Goal: Transaction & Acquisition: Purchase product/service

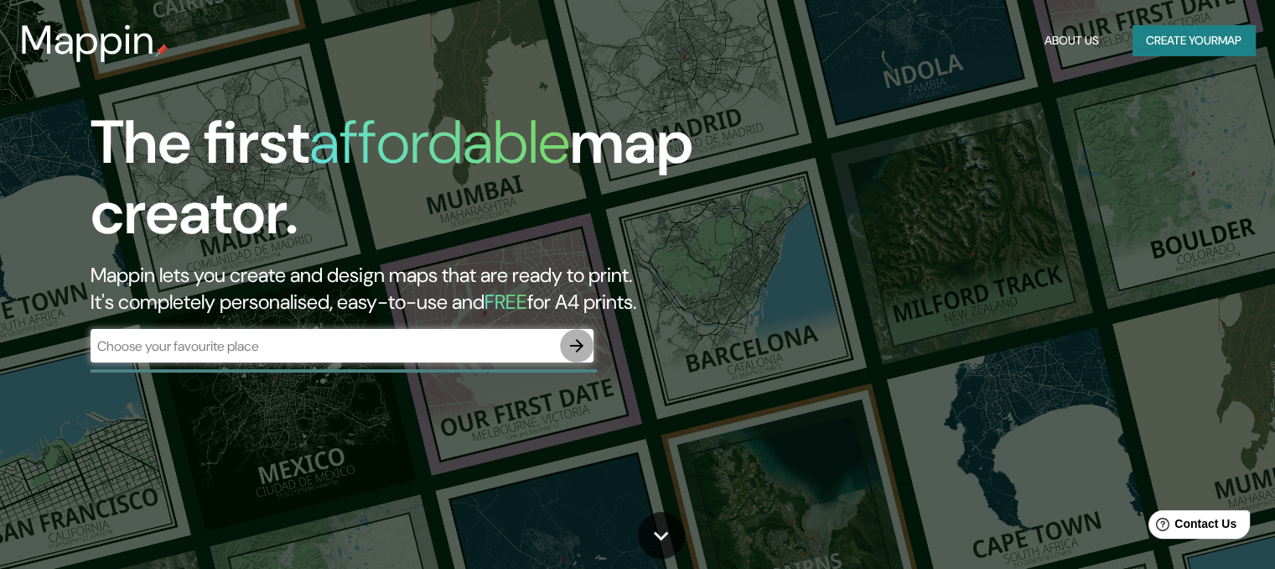
click at [585, 346] on icon "button" at bounding box center [577, 345] width 20 height 20
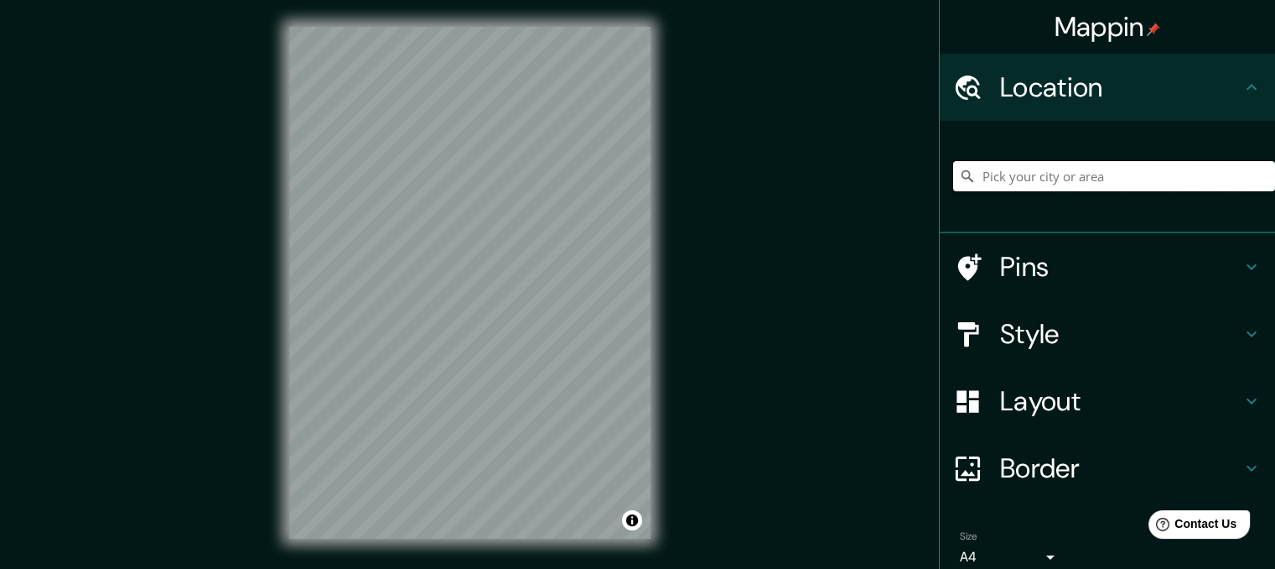
click at [1047, 182] on input "Pick your city or area" at bounding box center [1114, 176] width 322 height 30
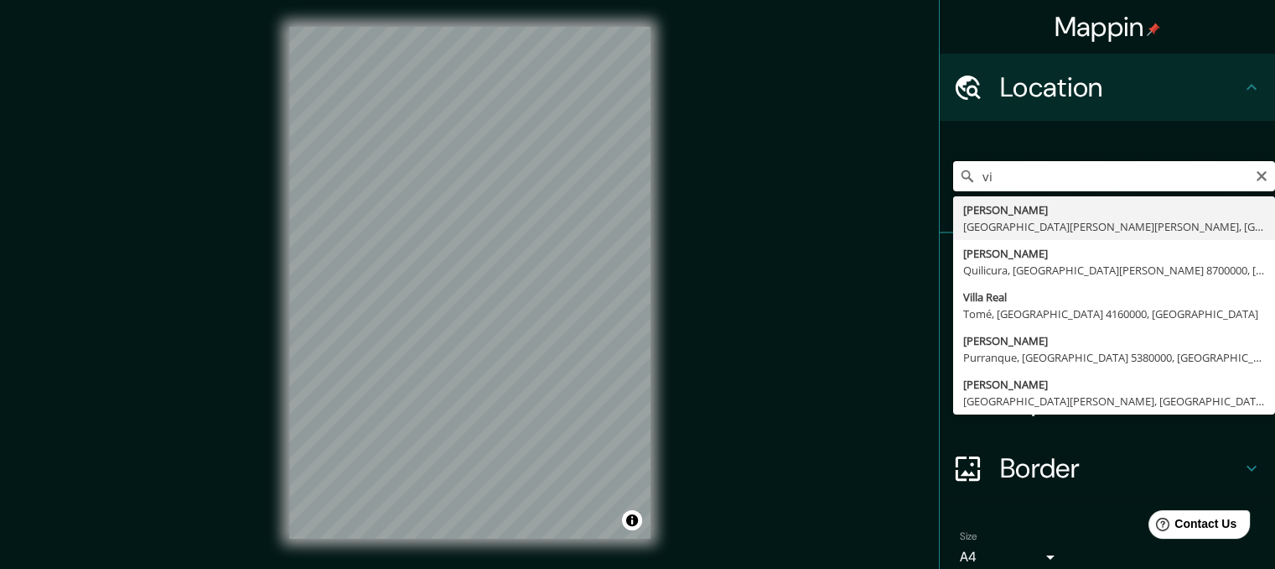
type input "v"
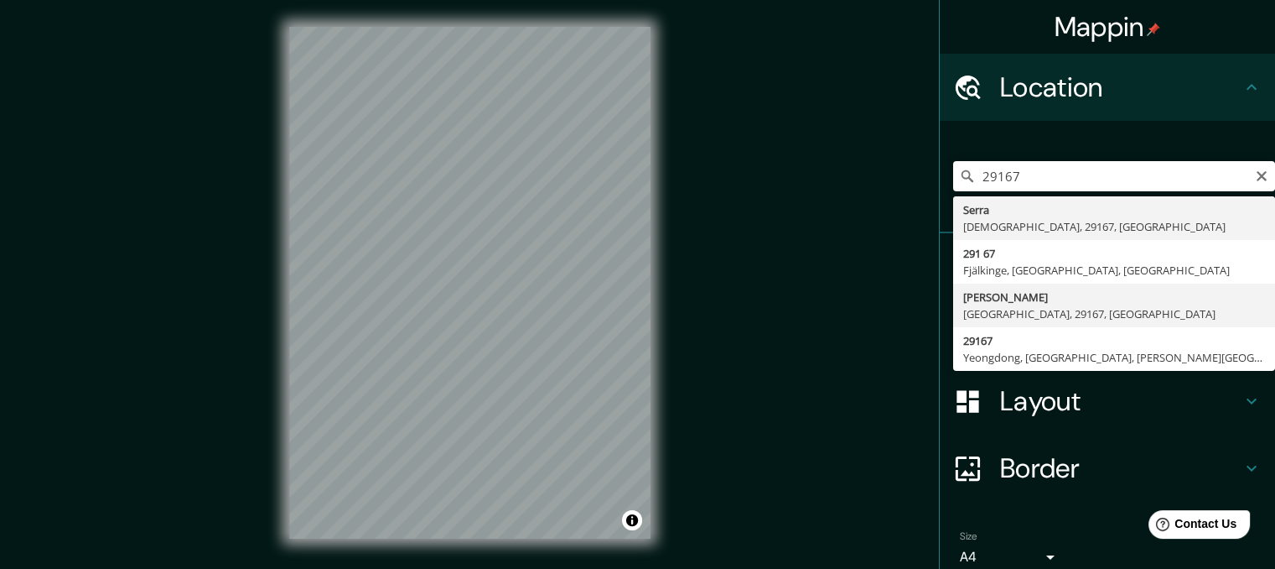
type input "[PERSON_NAME], [GEOGRAPHIC_DATA], 29167, [GEOGRAPHIC_DATA]"
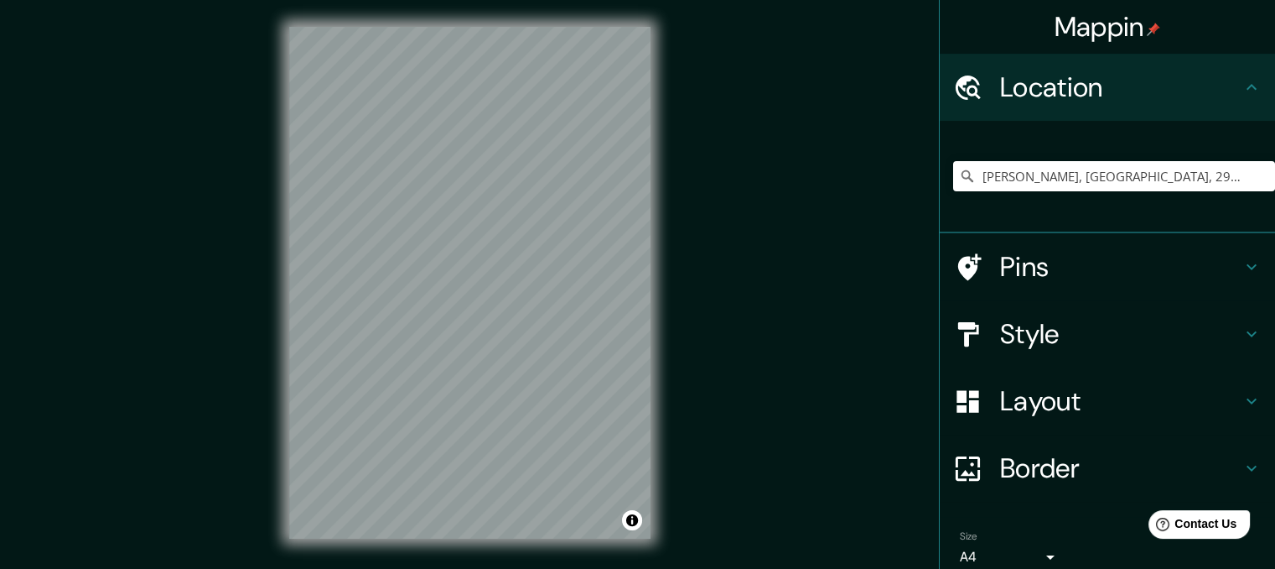
click at [175, 160] on div "Mappin Location [PERSON_NAME], [GEOGRAPHIC_DATA], [GEOGRAPHIC_DATA], [GEOGRAPHI…" at bounding box center [637, 296] width 1275 height 592
click at [1006, 267] on h4 "Pins" at bounding box center [1121, 267] width 242 height 34
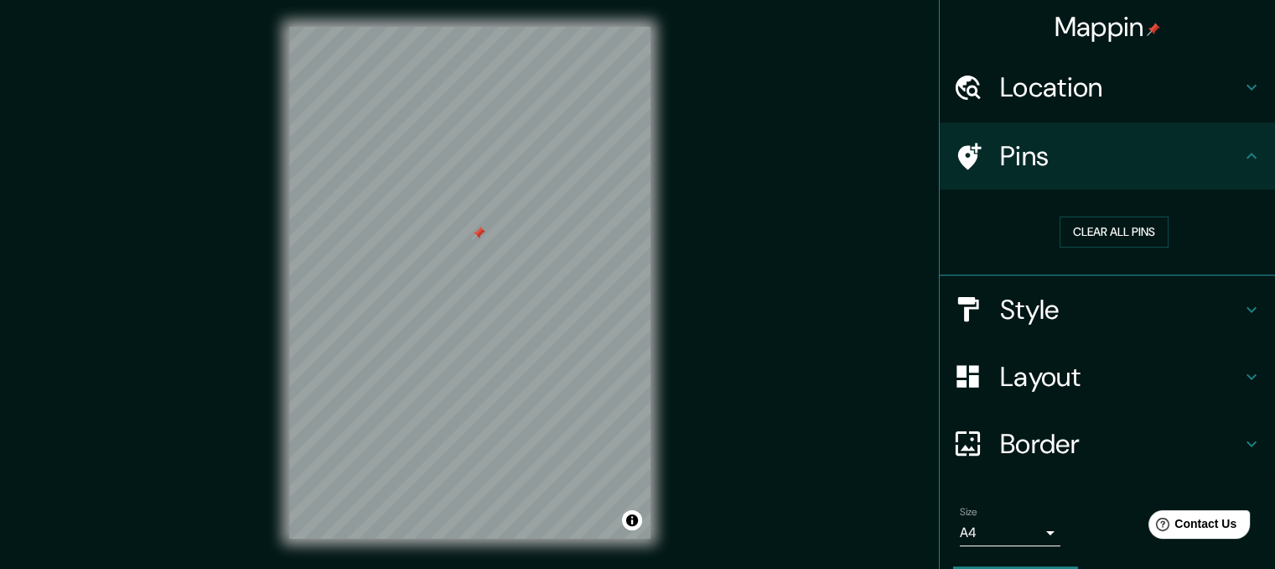
click at [1023, 441] on h4 "Border" at bounding box center [1121, 444] width 242 height 34
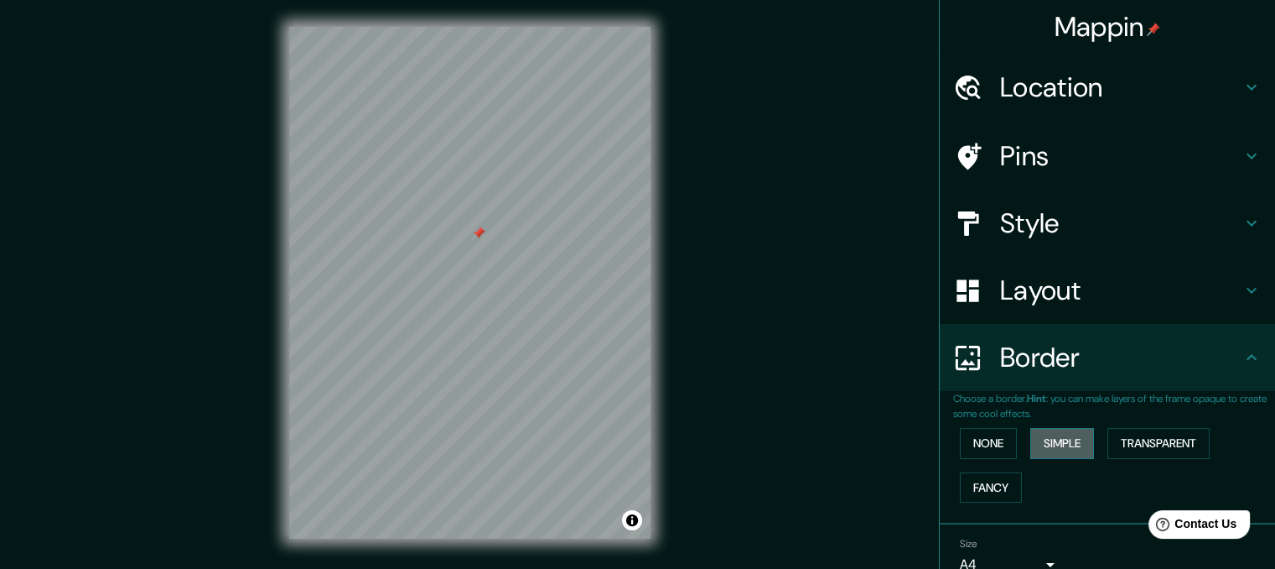
click at [1037, 440] on button "Simple" at bounding box center [1063, 443] width 64 height 31
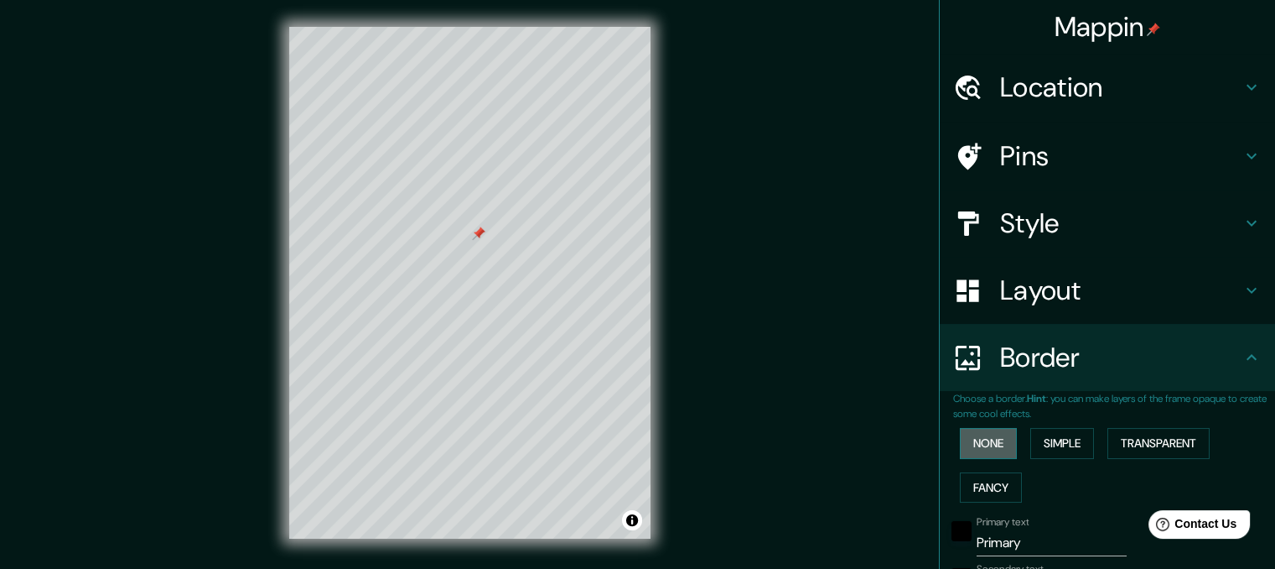
click at [974, 444] on button "None" at bounding box center [988, 443] width 57 height 31
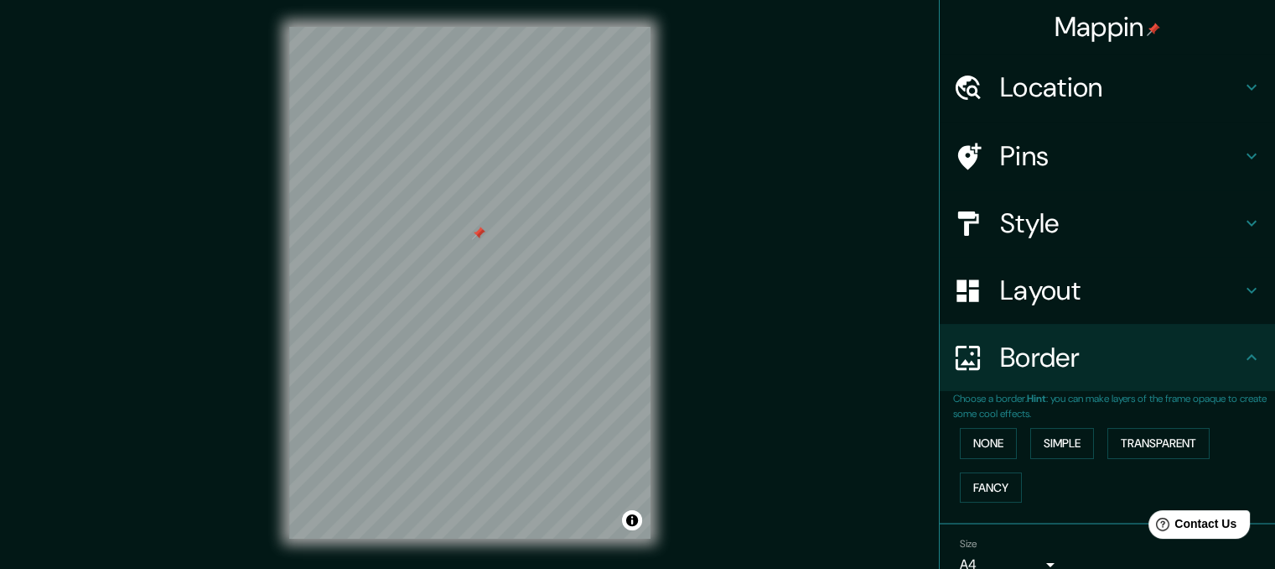
click at [1031, 286] on h4 "Layout" at bounding box center [1121, 290] width 242 height 34
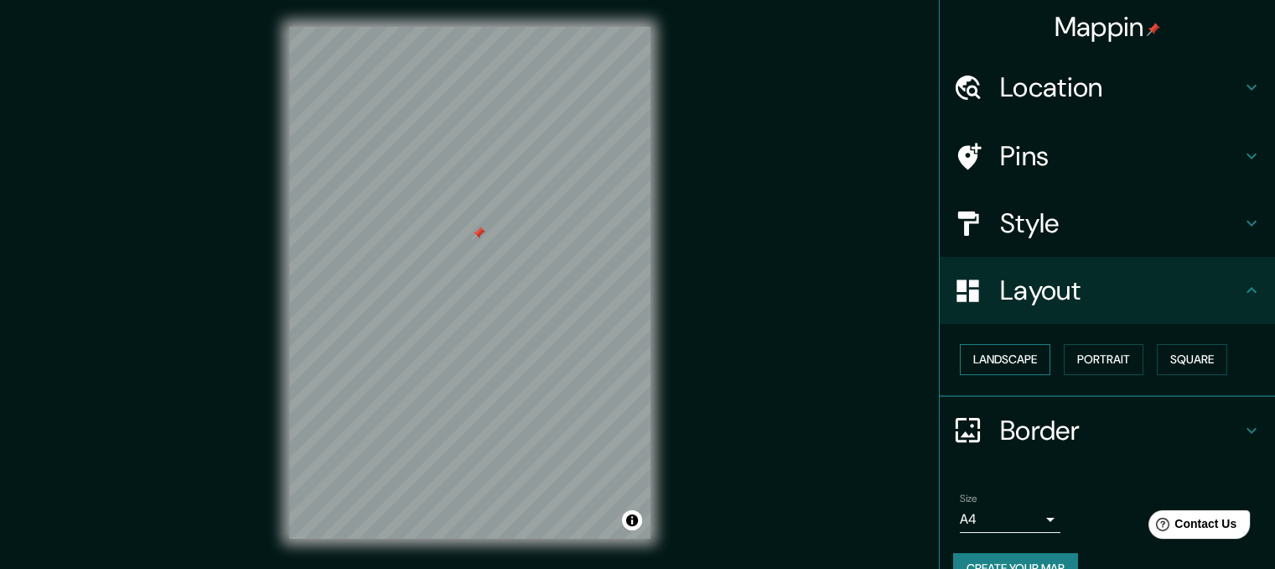
click at [1003, 360] on button "Landscape" at bounding box center [1005, 359] width 91 height 31
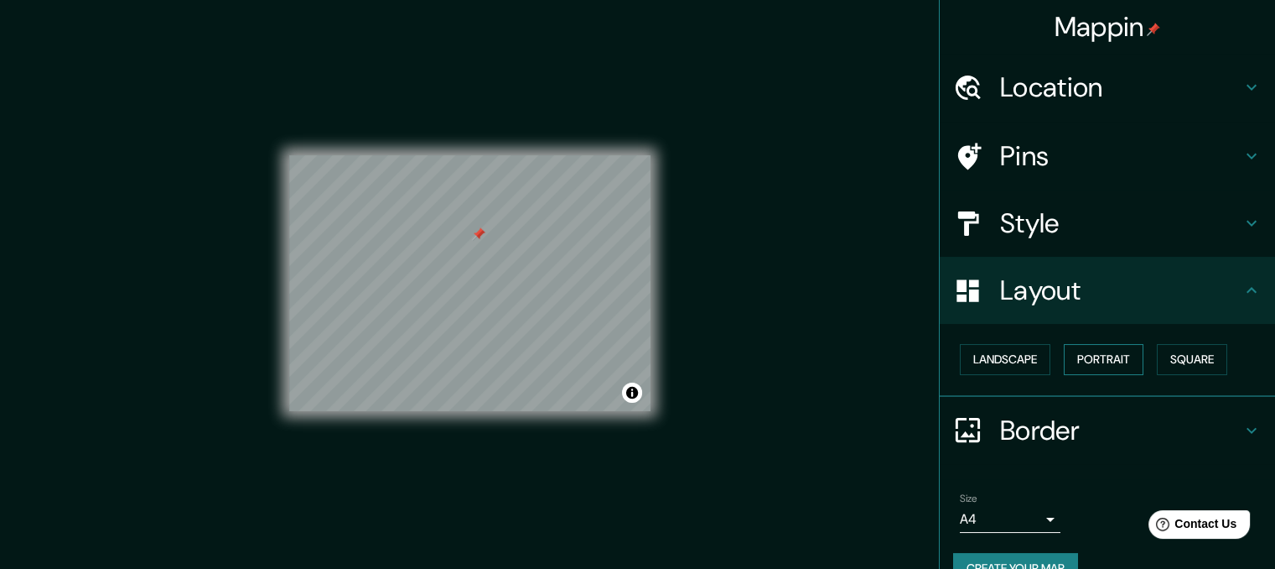
click at [1070, 366] on button "Portrait" at bounding box center [1104, 359] width 80 height 31
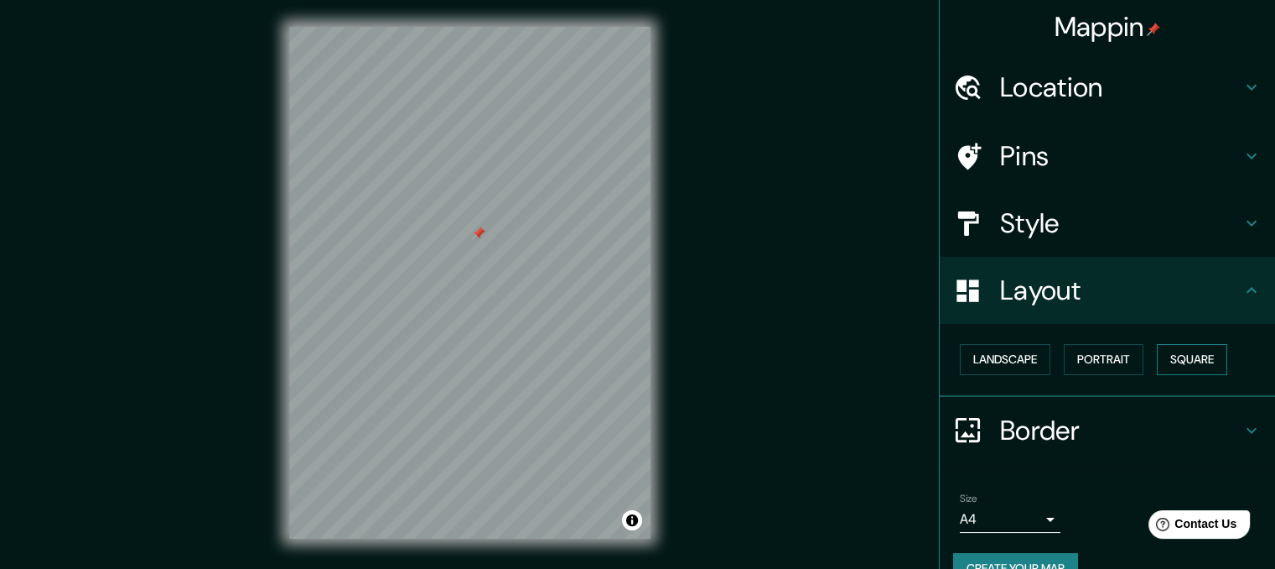
click at [1200, 356] on button "Square" at bounding box center [1192, 359] width 70 height 31
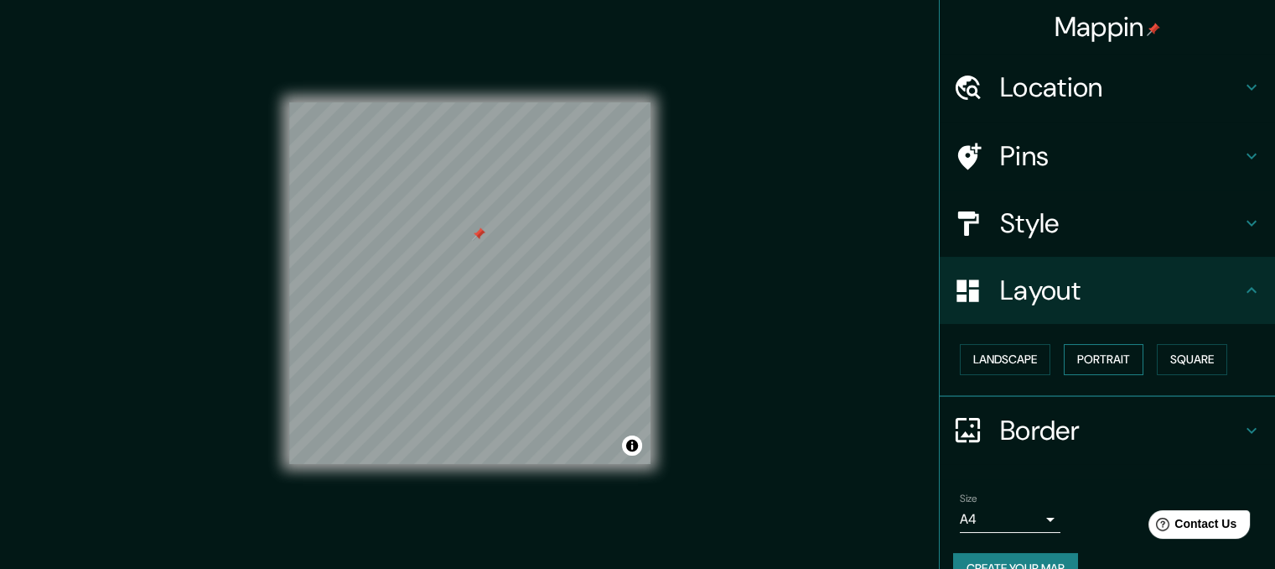
click at [1100, 362] on button "Portrait" at bounding box center [1104, 359] width 80 height 31
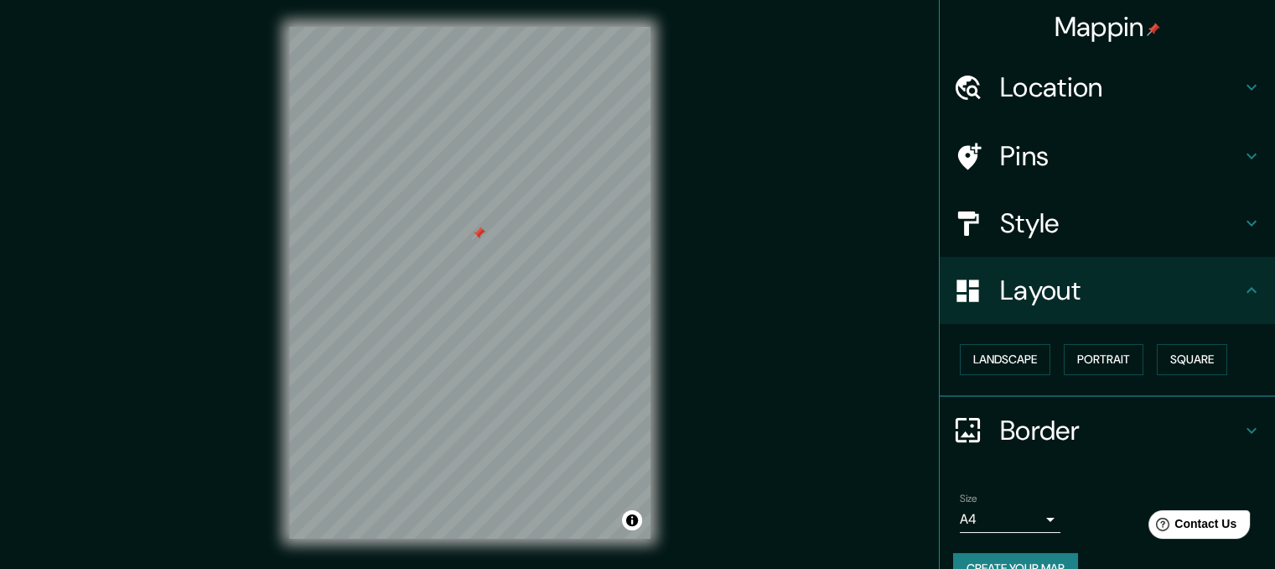
click at [1053, 226] on h4 "Style" at bounding box center [1121, 223] width 242 height 34
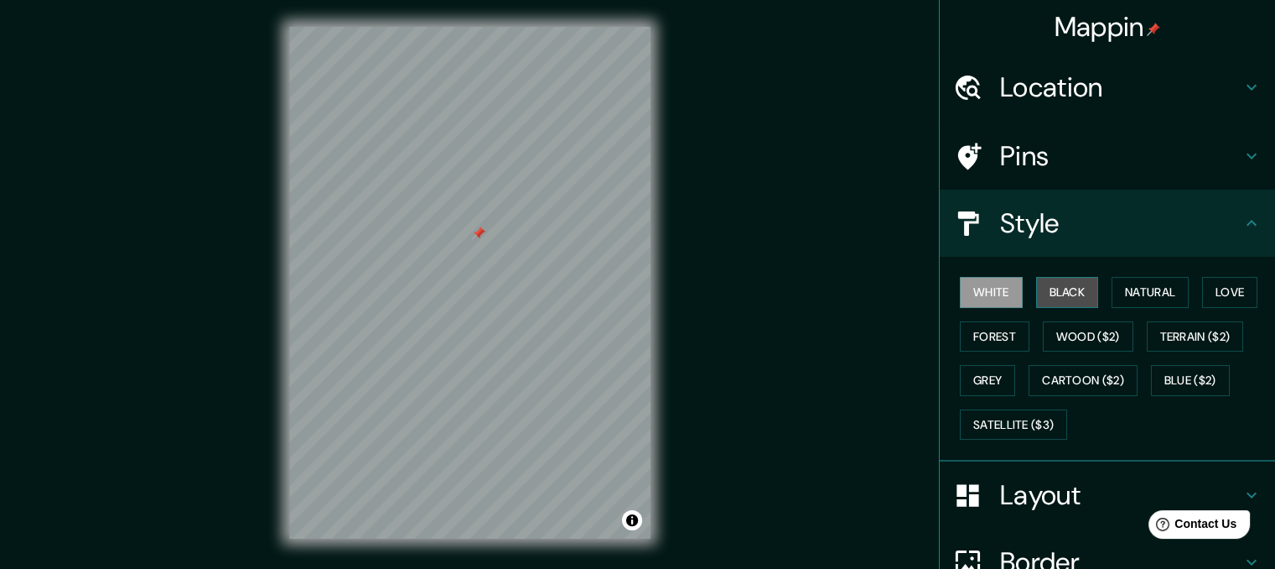
click at [1058, 281] on button "Black" at bounding box center [1067, 292] width 63 height 31
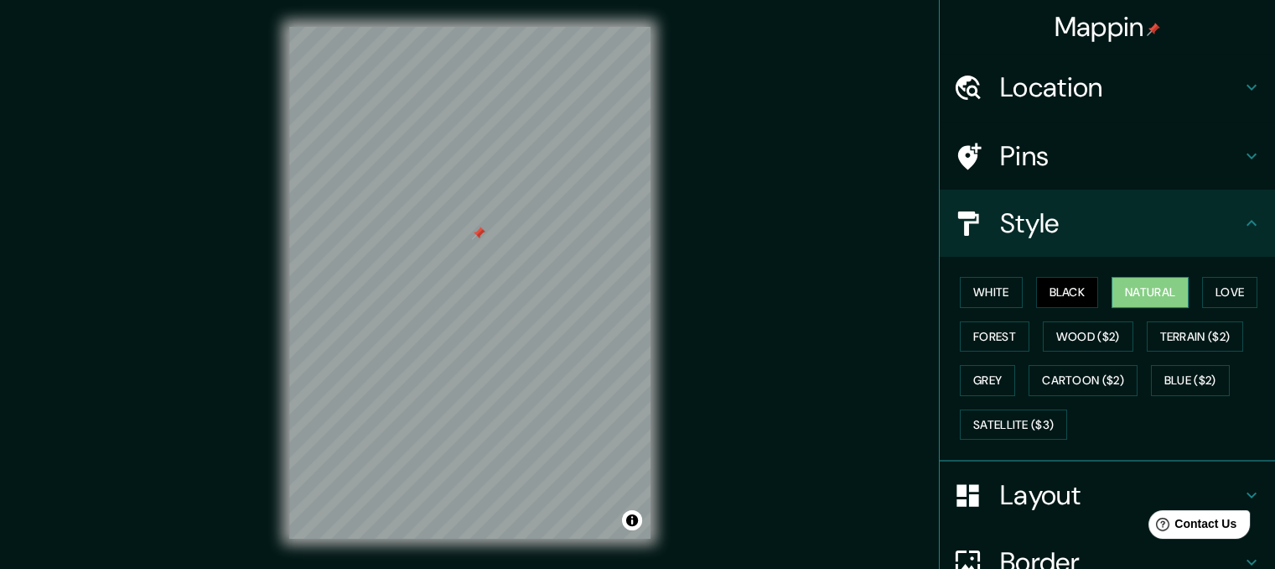
click at [1152, 289] on button "Natural" at bounding box center [1150, 292] width 77 height 31
click at [1204, 285] on button "Love" at bounding box center [1230, 292] width 55 height 31
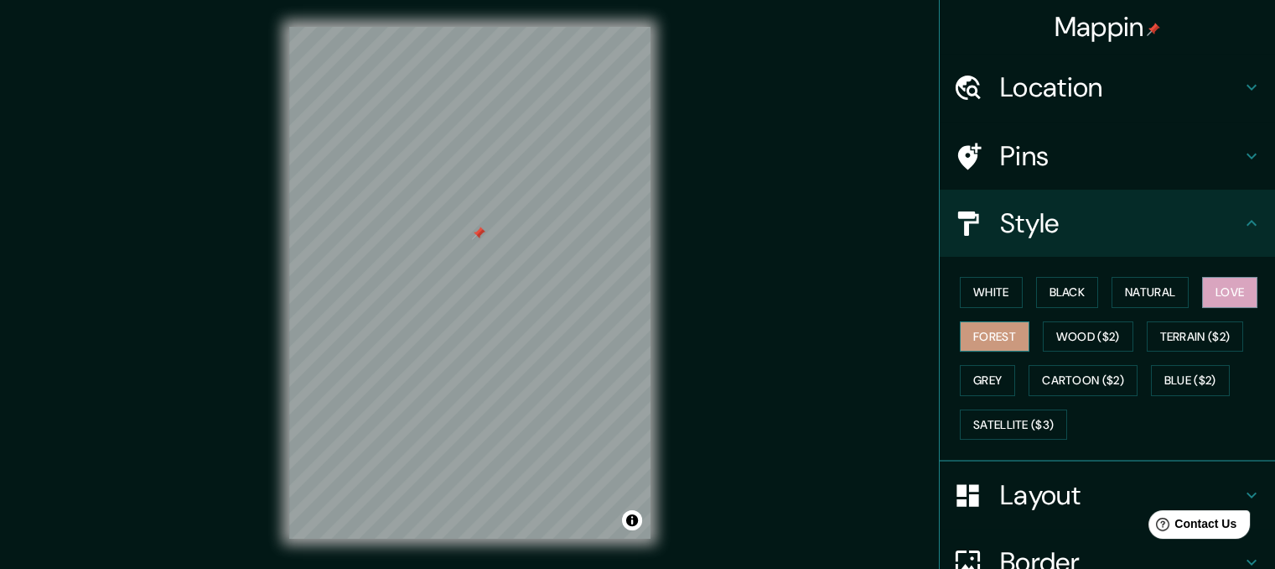
click at [960, 334] on button "Forest" at bounding box center [995, 336] width 70 height 31
click at [1083, 338] on button "Wood ($2)" at bounding box center [1088, 336] width 91 height 31
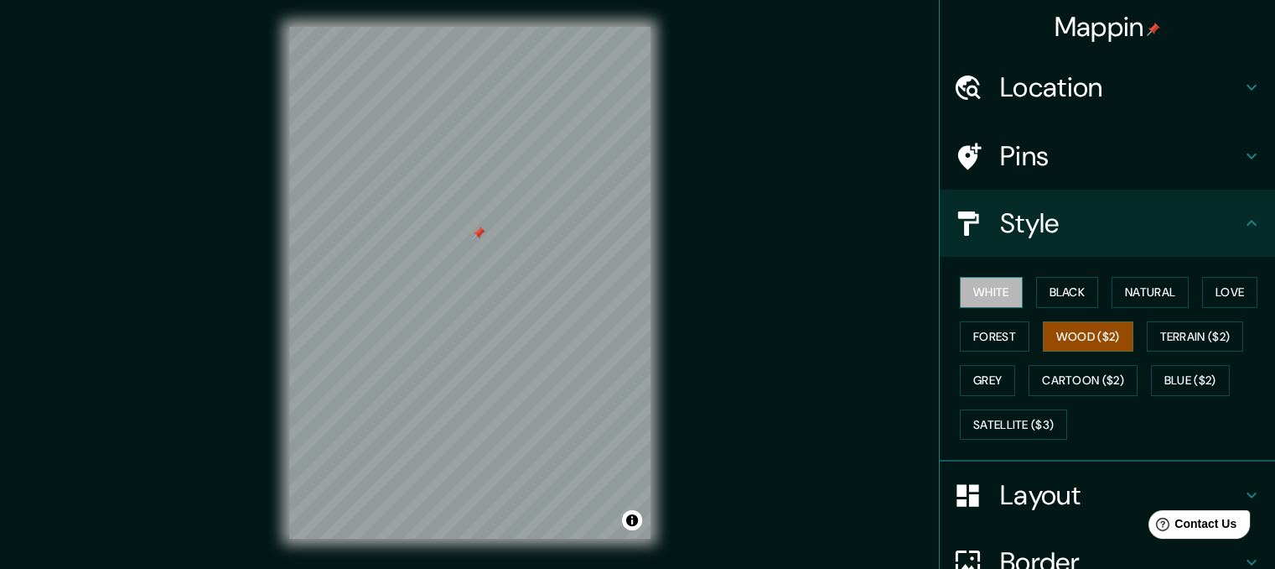
click at [994, 291] on button "White" at bounding box center [991, 292] width 63 height 31
click at [1069, 283] on button "Black" at bounding box center [1067, 292] width 63 height 31
click at [975, 294] on button "White" at bounding box center [991, 292] width 63 height 31
click at [1019, 157] on h4 "Pins" at bounding box center [1121, 156] width 242 height 34
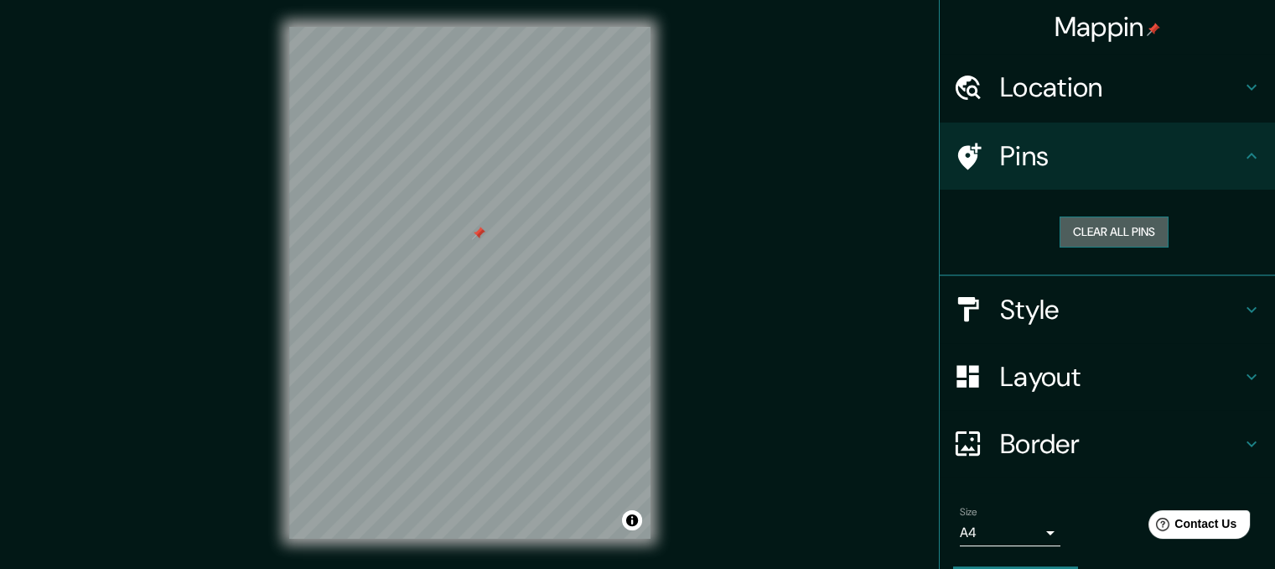
click at [1076, 231] on button "Clear all pins" at bounding box center [1114, 231] width 109 height 31
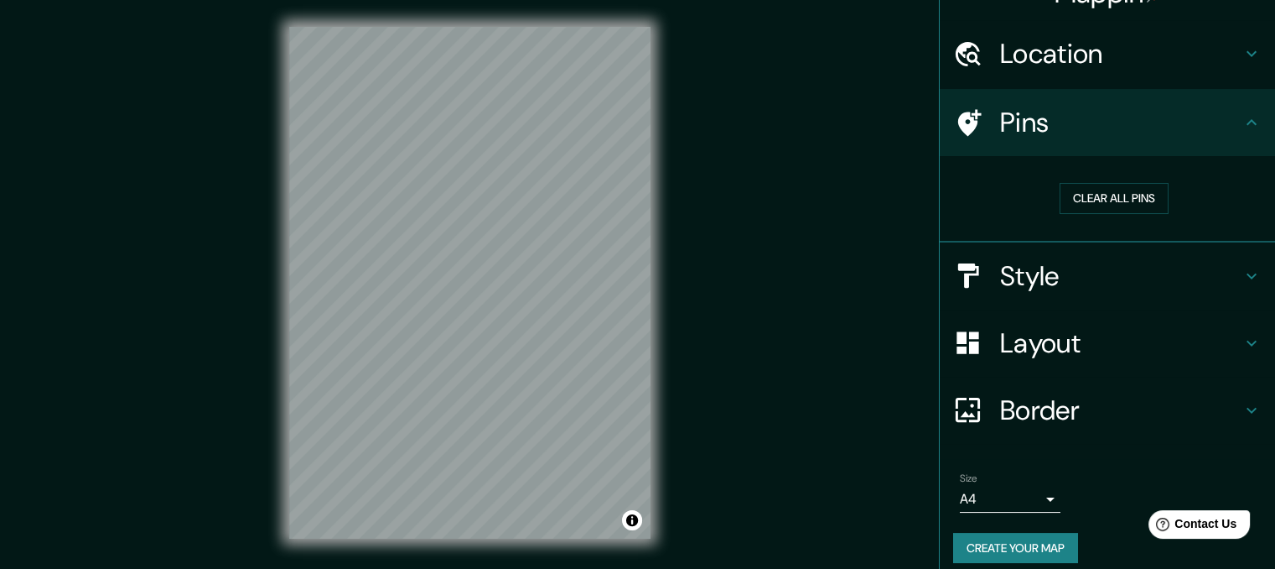
scroll to position [47, 0]
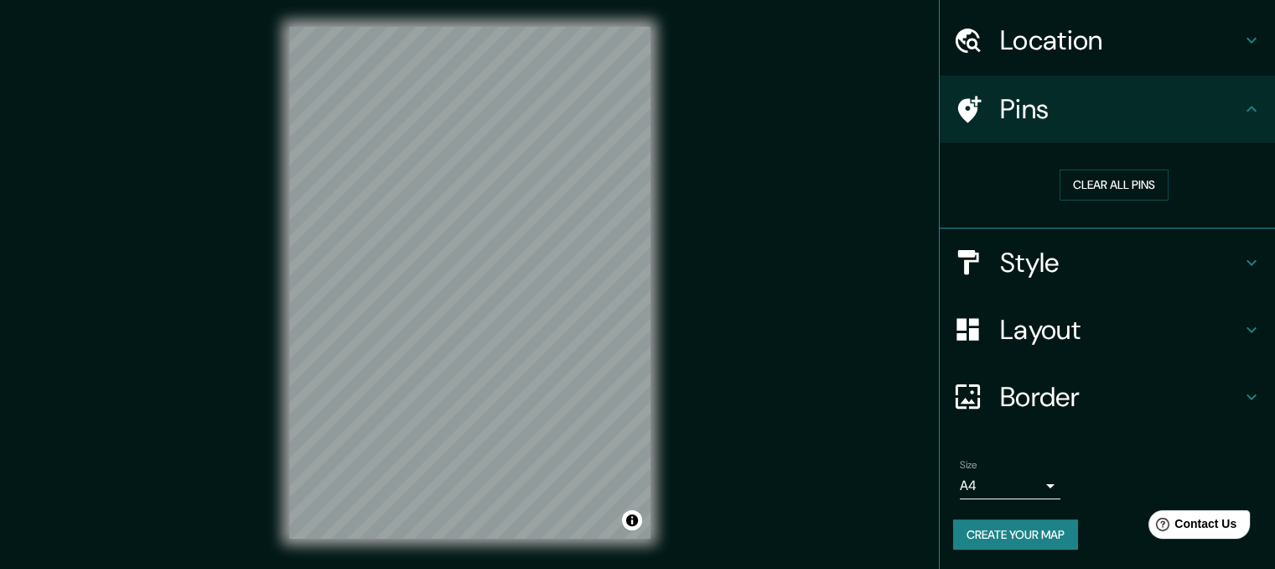
click at [1041, 478] on body "Mappin Location [PERSON_NAME], [GEOGRAPHIC_DATA], [GEOGRAPHIC_DATA], [GEOGRAPHI…" at bounding box center [637, 284] width 1275 height 569
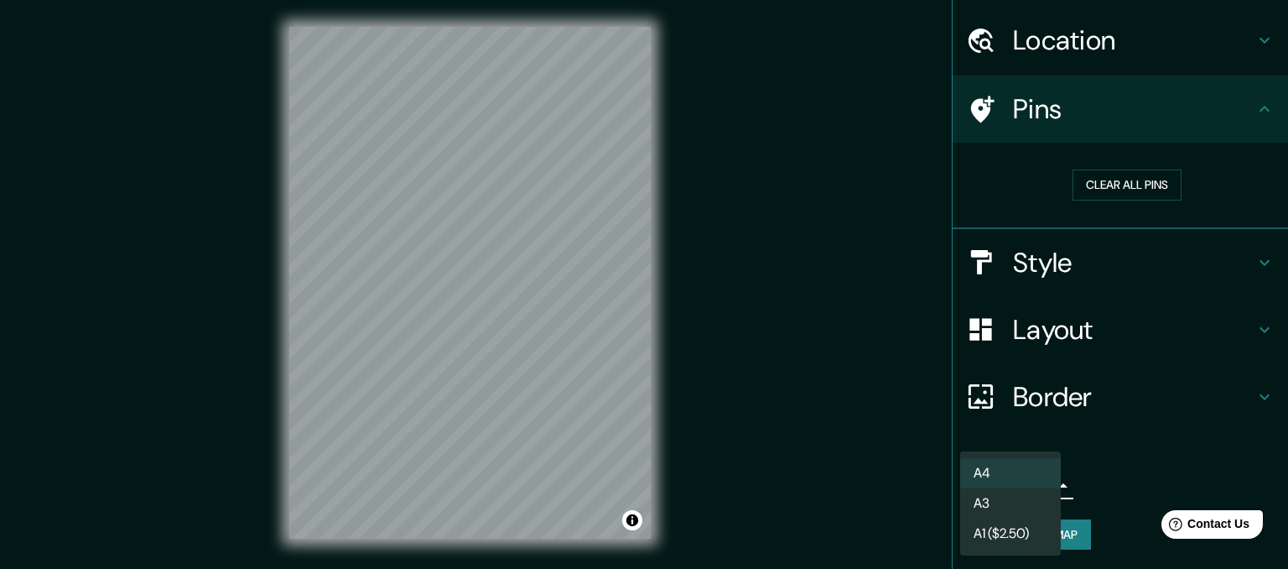
click at [1015, 470] on li "A4" at bounding box center [1010, 473] width 101 height 30
click at [1043, 486] on body "Mappin Location [PERSON_NAME], [GEOGRAPHIC_DATA], [GEOGRAPHIC_DATA], [GEOGRAPHI…" at bounding box center [644, 284] width 1288 height 569
click at [1016, 499] on li "A3" at bounding box center [1010, 503] width 101 height 30
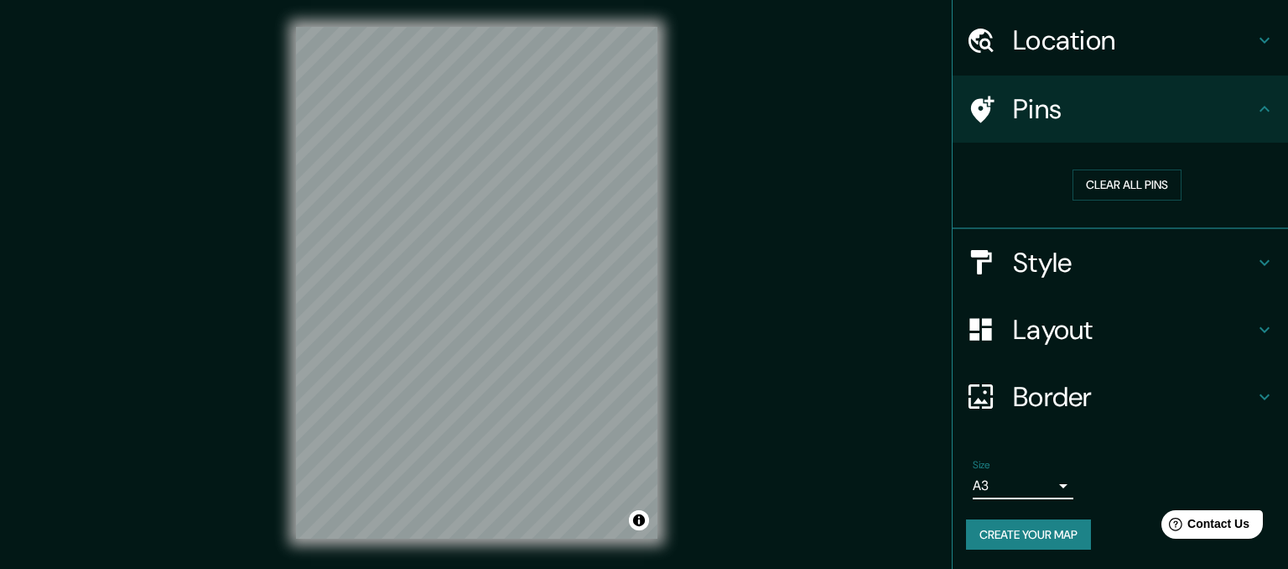
click at [1040, 483] on body "Mappin Location [PERSON_NAME], [GEOGRAPHIC_DATA], [GEOGRAPHIC_DATA], [GEOGRAPHI…" at bounding box center [644, 284] width 1288 height 569
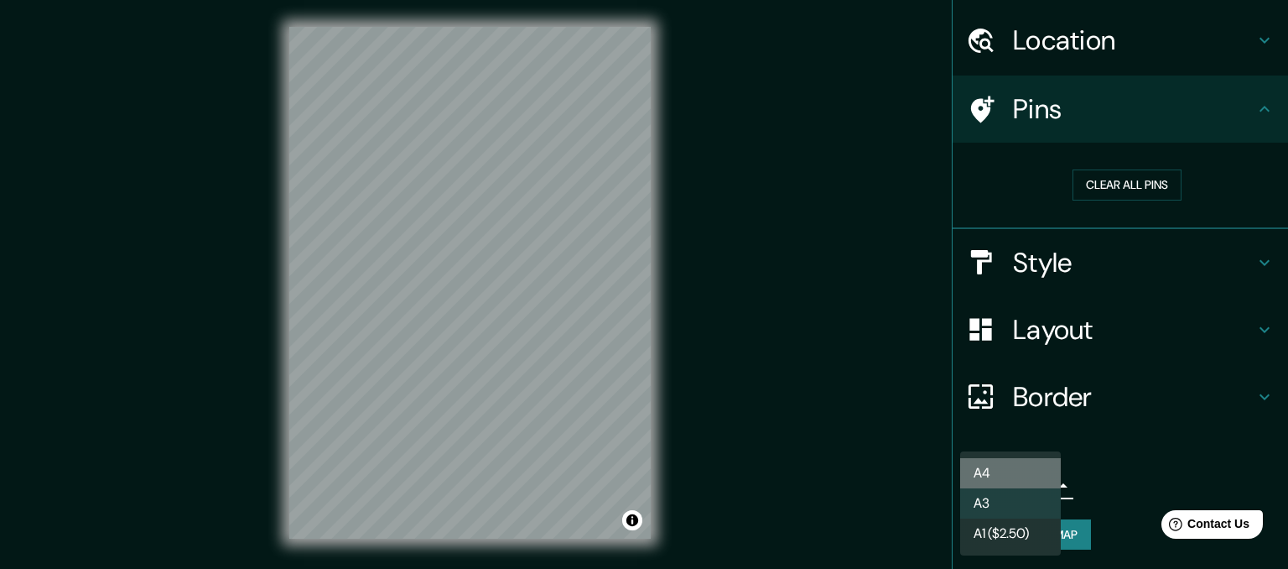
click at [1029, 477] on li "A4" at bounding box center [1010, 473] width 101 height 30
type input "single"
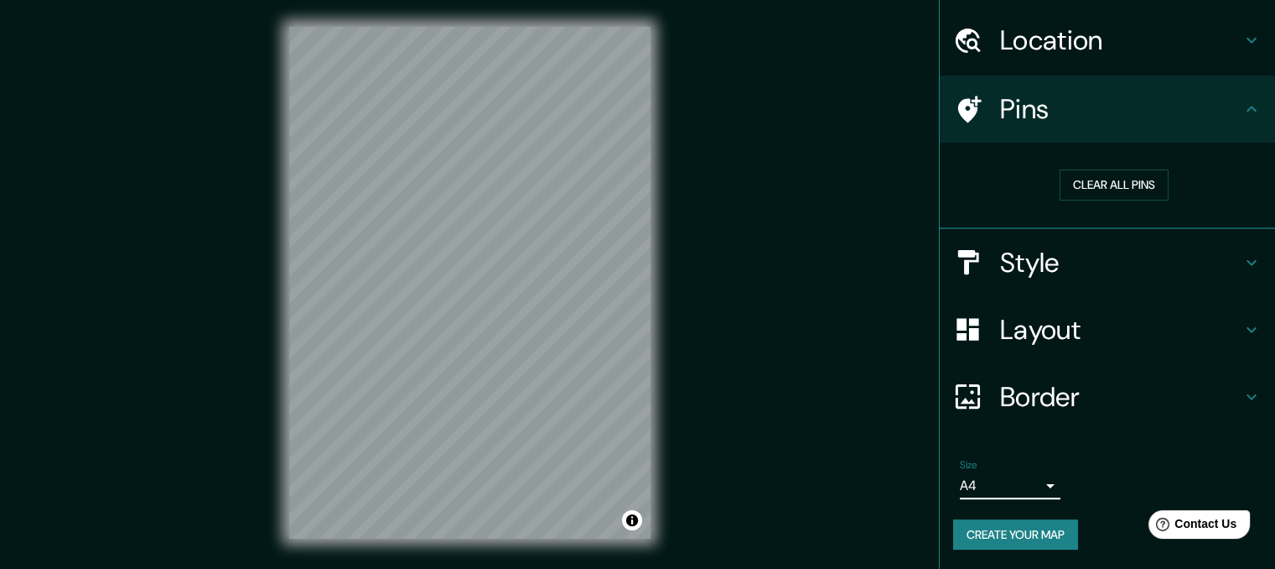
click at [973, 524] on button "Create your map" at bounding box center [1015, 534] width 125 height 31
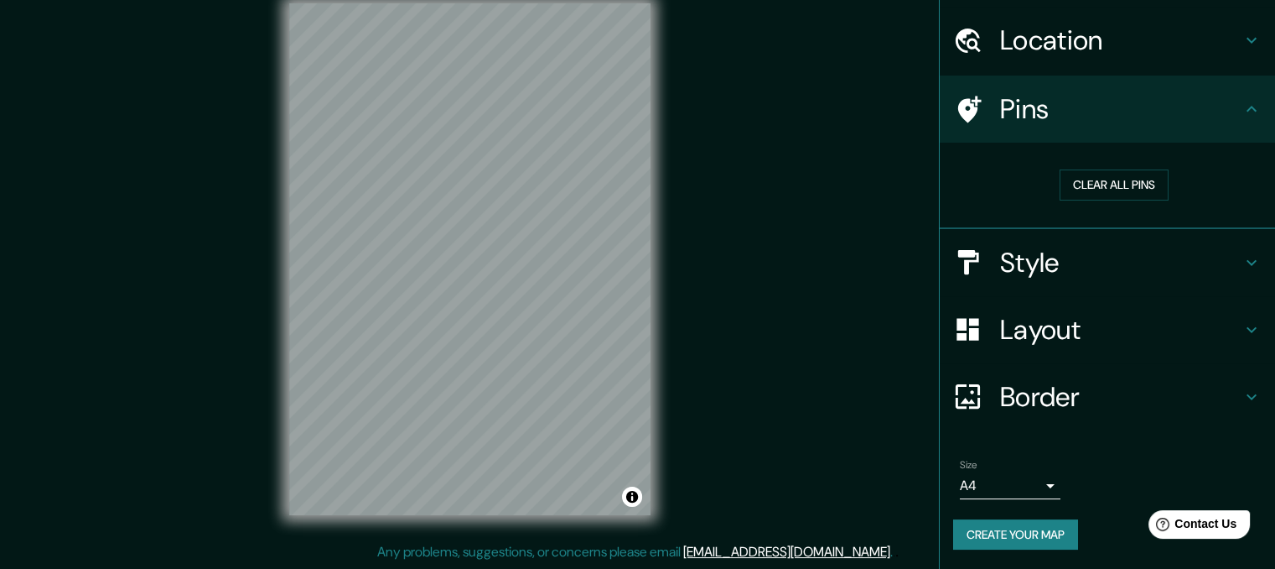
click at [990, 529] on button "Create your map" at bounding box center [1015, 534] width 125 height 31
